Goal: Task Accomplishment & Management: Manage account settings

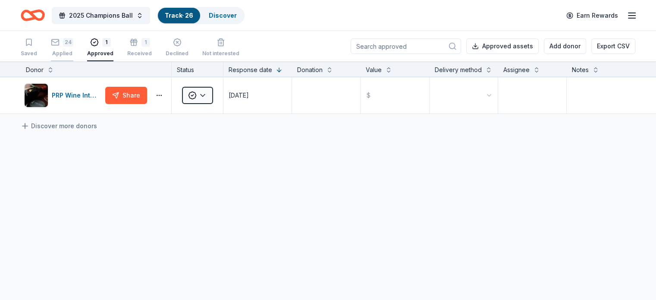
click at [73, 47] on div "24 Applied" at bounding box center [62, 47] width 22 height 19
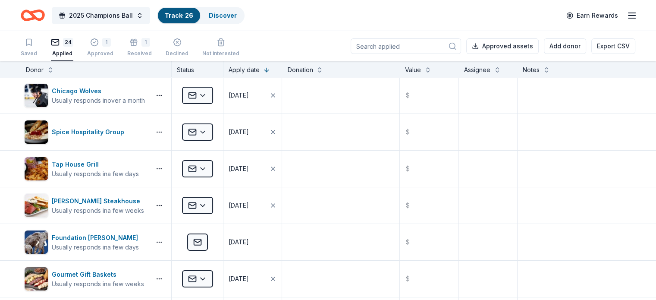
click at [35, 12] on icon "Home" at bounding box center [28, 15] width 13 height 9
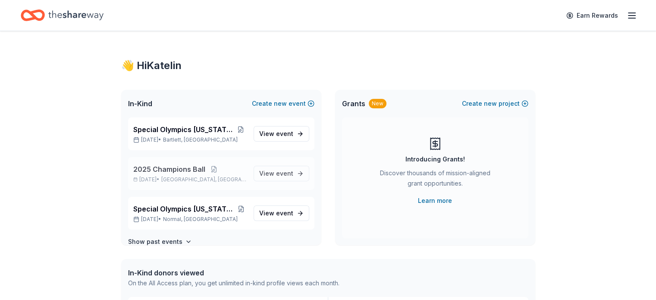
click at [172, 179] on p "Oct 25, 2025 • Chicago, IL" at bounding box center [189, 179] width 113 height 7
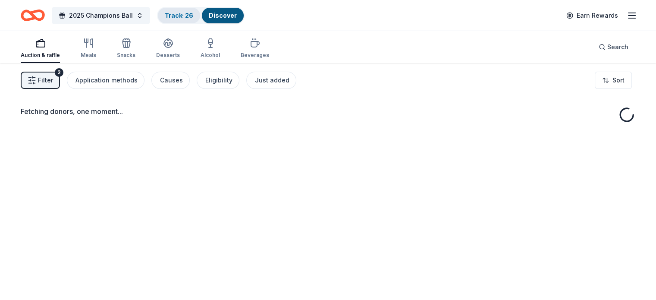
click at [188, 16] on link "Track · 26" at bounding box center [179, 15] width 28 height 7
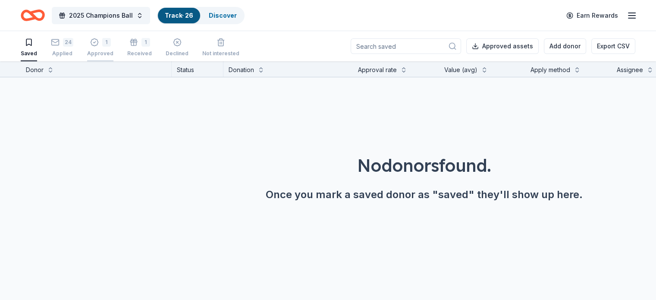
click at [111, 44] on div "1" at bounding box center [106, 42] width 9 height 9
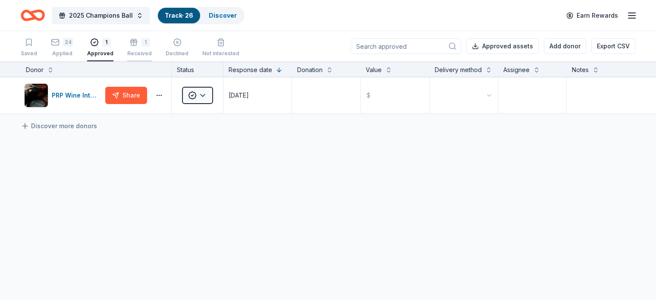
click at [150, 54] on div "Received" at bounding box center [139, 53] width 25 height 7
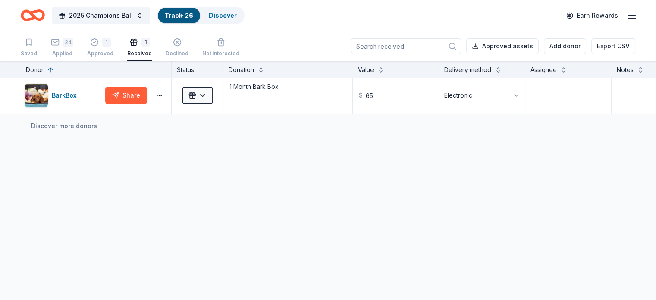
click at [130, 49] on div "Saved 24 Applied 1 Approved 1 Received Declined Not interested" at bounding box center [130, 48] width 219 height 27
click at [113, 47] on div "1 Approved" at bounding box center [100, 47] width 26 height 19
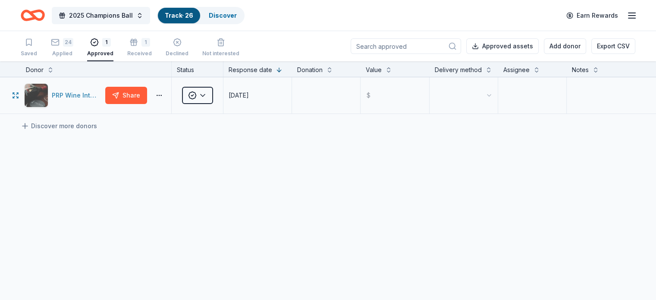
click at [85, 101] on div "PRP Wine International" at bounding box center [77, 95] width 50 height 10
